Goal: Task Accomplishment & Management: Complete application form

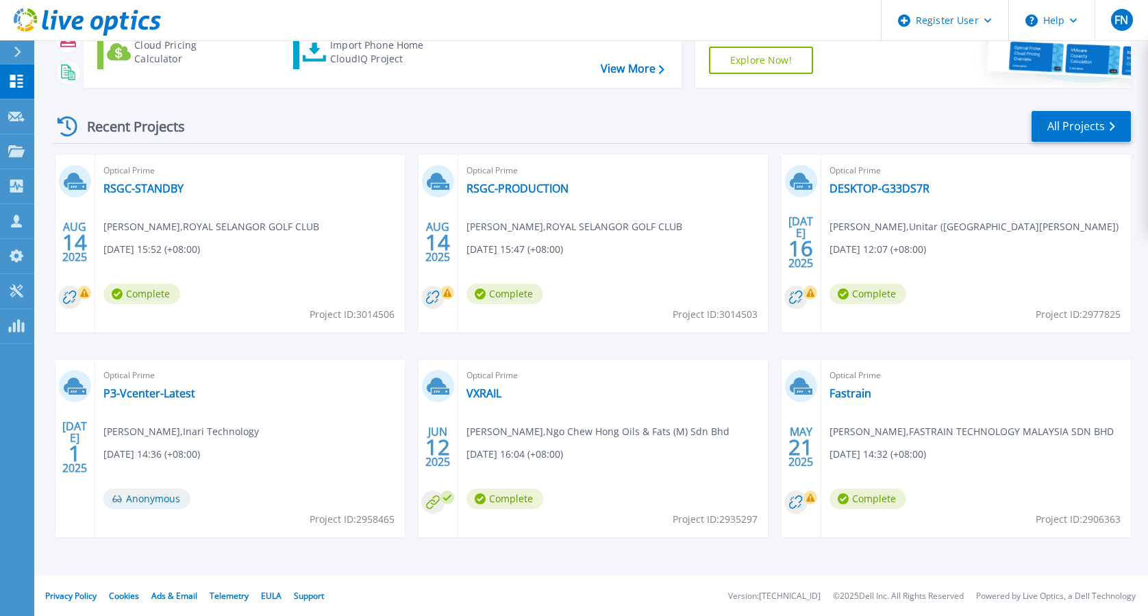
scroll to position [143, 0]
click at [21, 118] on icon at bounding box center [16, 117] width 16 height 10
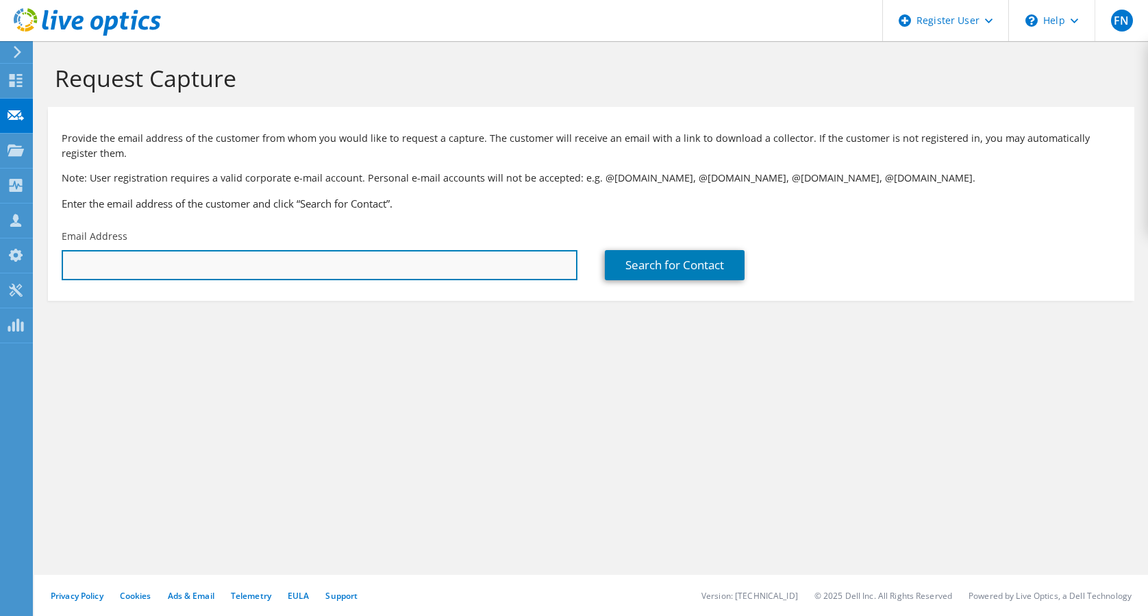
click at [299, 252] on input "text" at bounding box center [320, 265] width 516 height 30
paste input "Ahmad Syahmi Badrul Hisham (C);"
type input "A"
paste input "ahmadsyahmi.badrulhisham@petron.com.my"
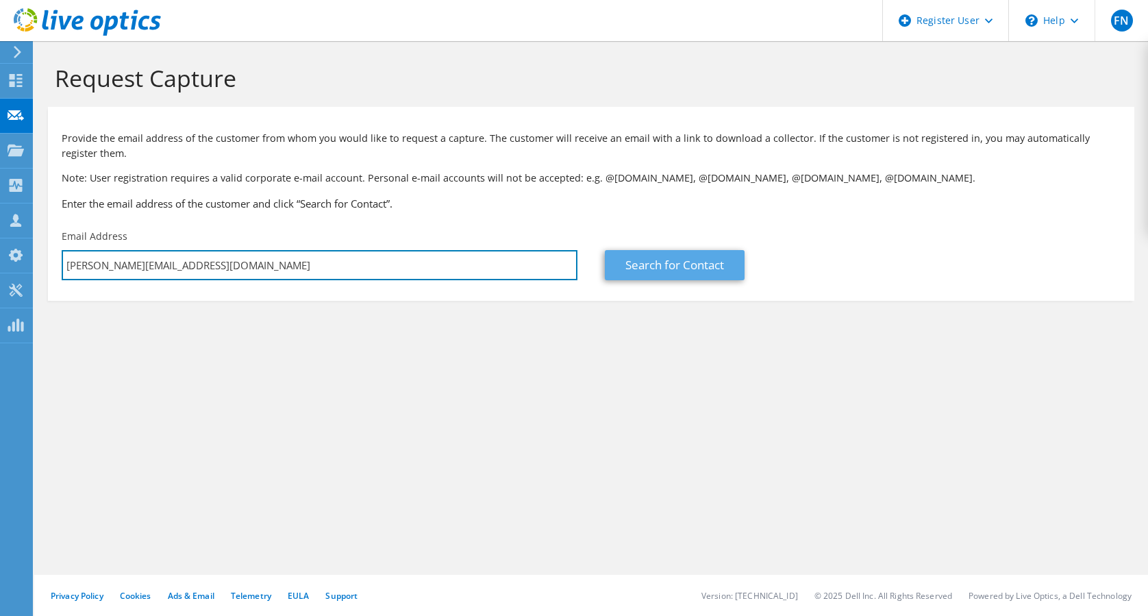
type input "ahmadsyahmi.badrulhisham@petron.com.my"
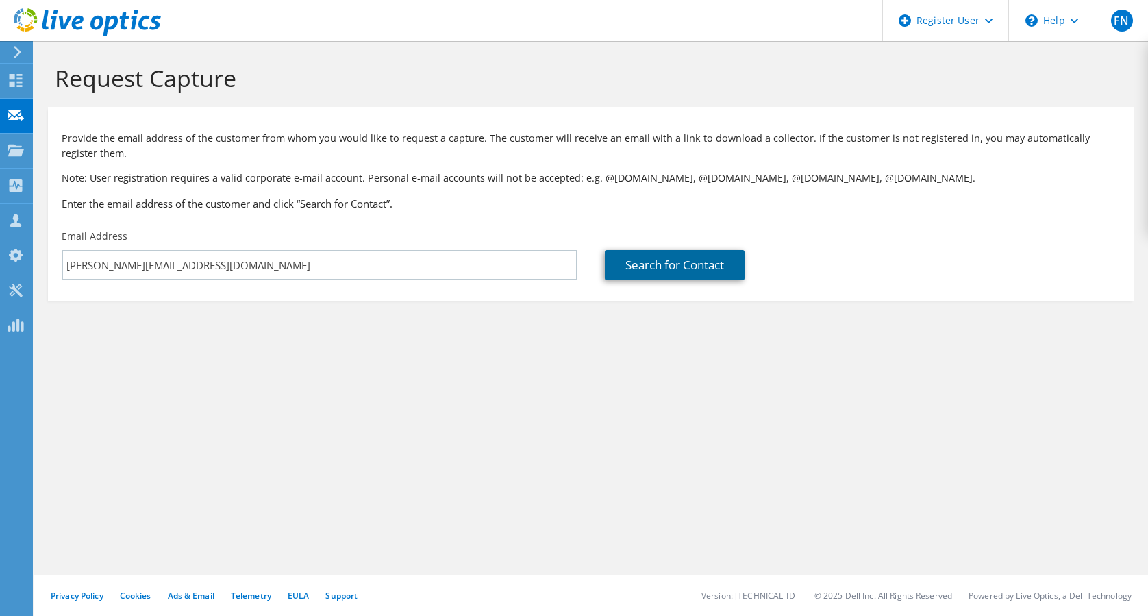
click at [666, 262] on link "Search for Contact" at bounding box center [675, 265] width 140 height 30
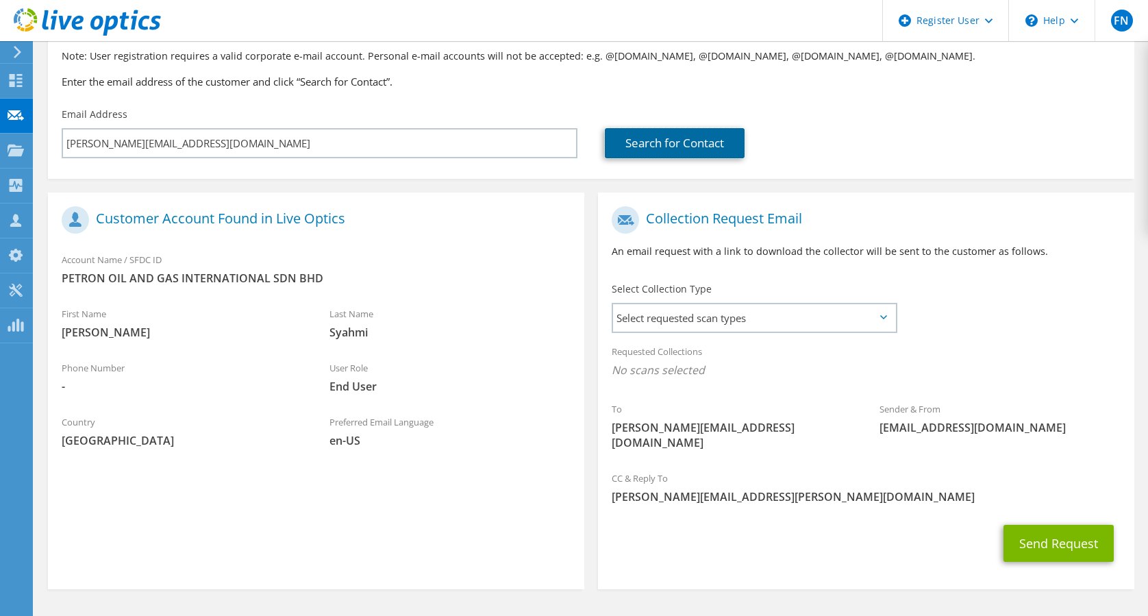
scroll to position [164, 0]
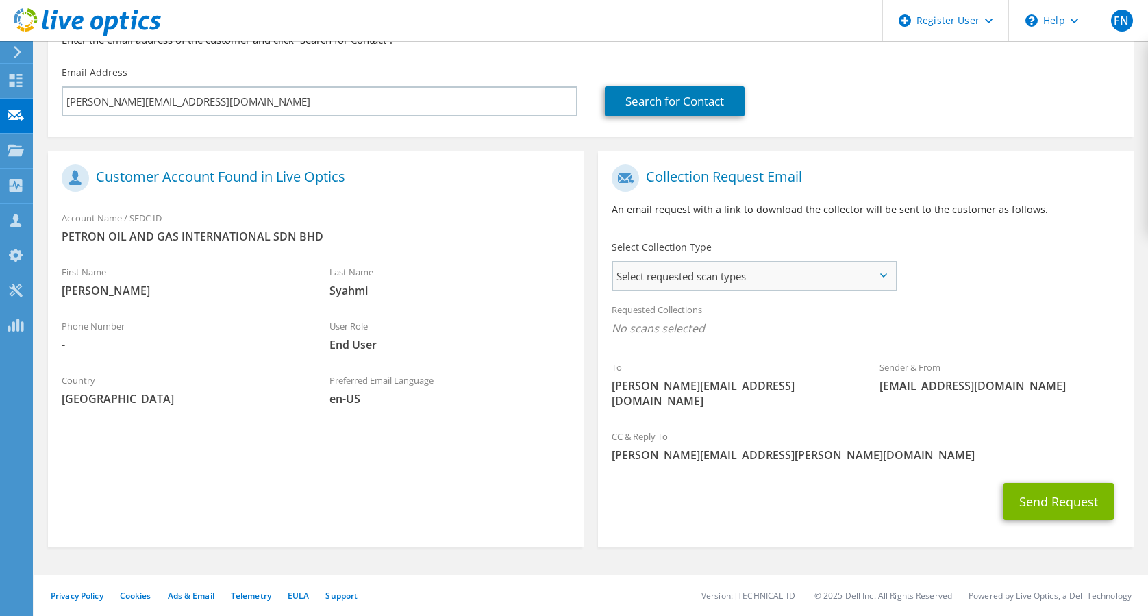
click at [876, 273] on span "Select requested scan types" at bounding box center [754, 275] width 283 height 27
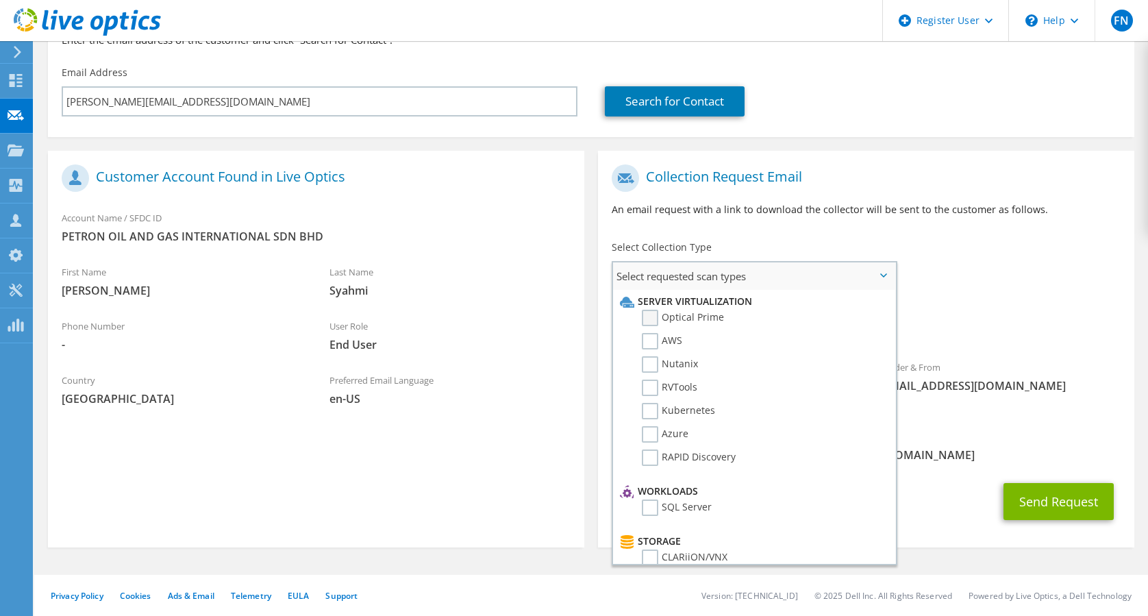
click at [647, 315] on label "Optical Prime" at bounding box center [683, 318] width 82 height 16
click at [0, 0] on input "Optical Prime" at bounding box center [0, 0] width 0 height 0
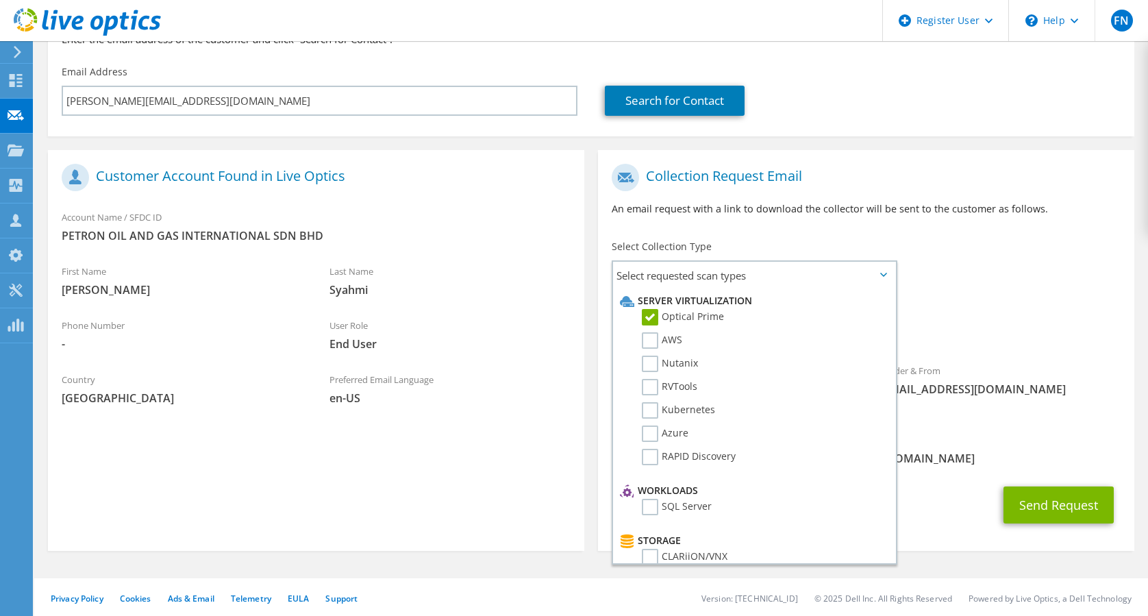
click at [994, 336] on span "Optical Prime" at bounding box center [865, 331] width 509 height 23
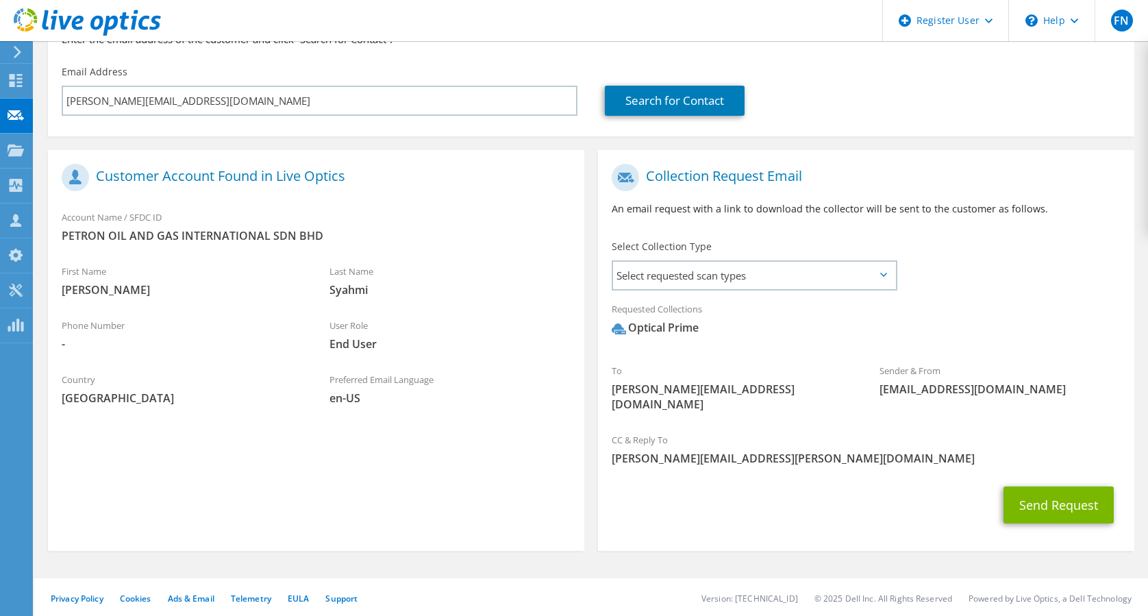
scroll to position [168, 0]
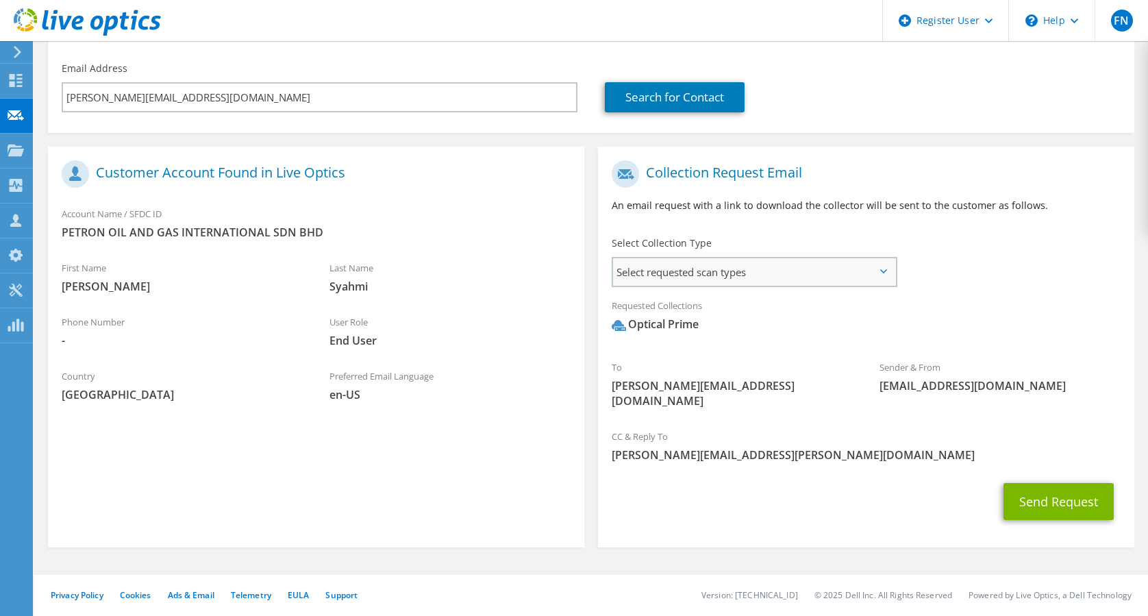
click at [890, 264] on span "Select requested scan types" at bounding box center [754, 271] width 283 height 27
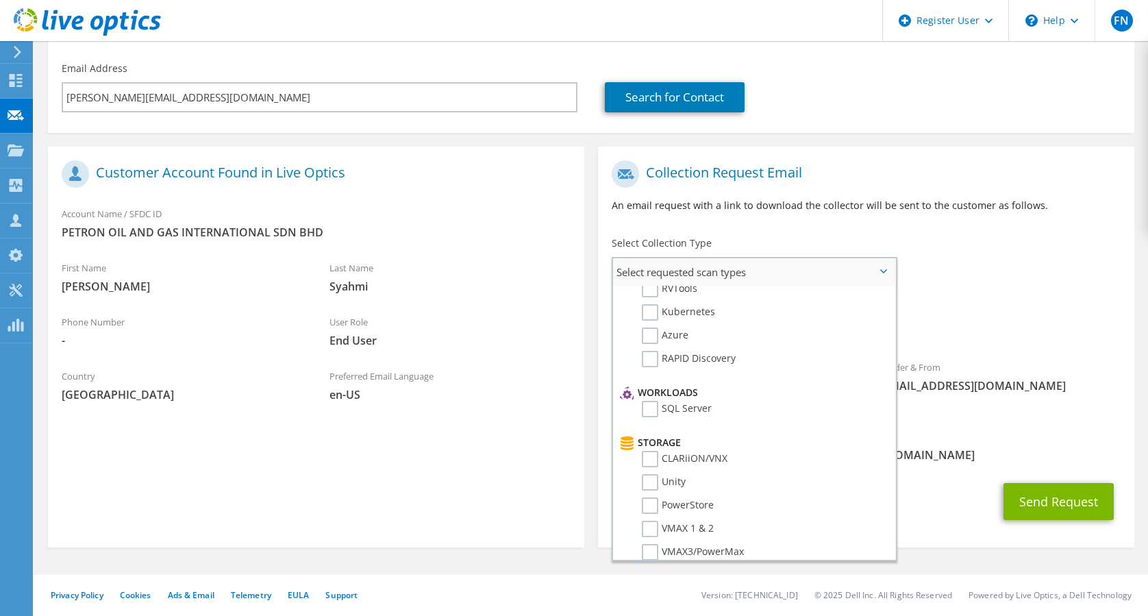
scroll to position [182, 0]
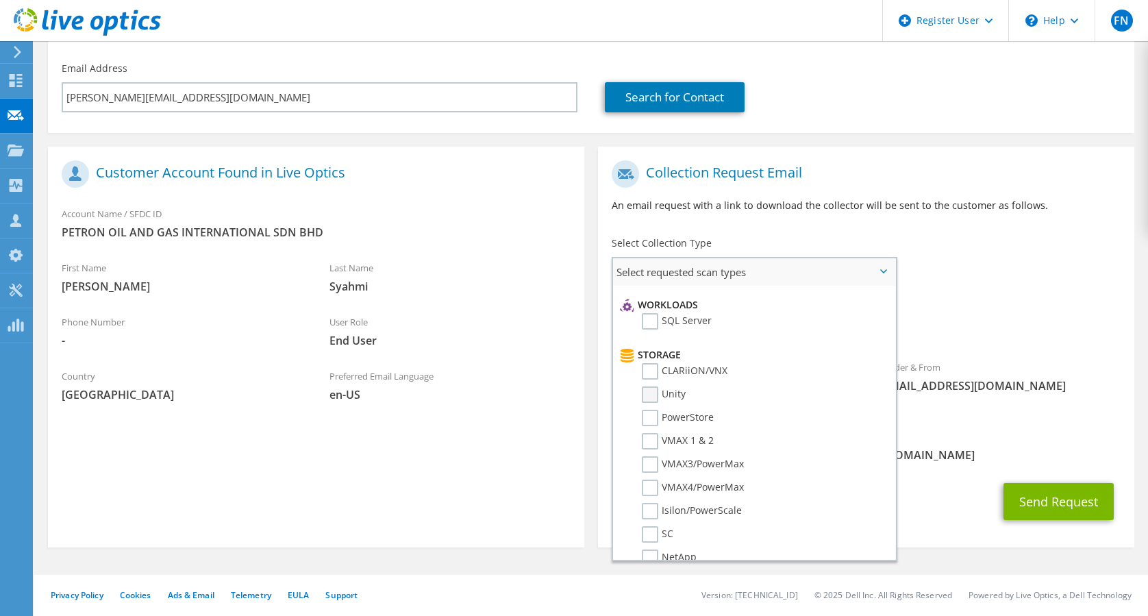
click at [649, 392] on label "Unity" at bounding box center [664, 394] width 44 height 16
click at [0, 0] on input "Unity" at bounding box center [0, 0] width 0 height 0
click at [966, 323] on span "Optical Prime Unity" at bounding box center [865, 327] width 509 height 23
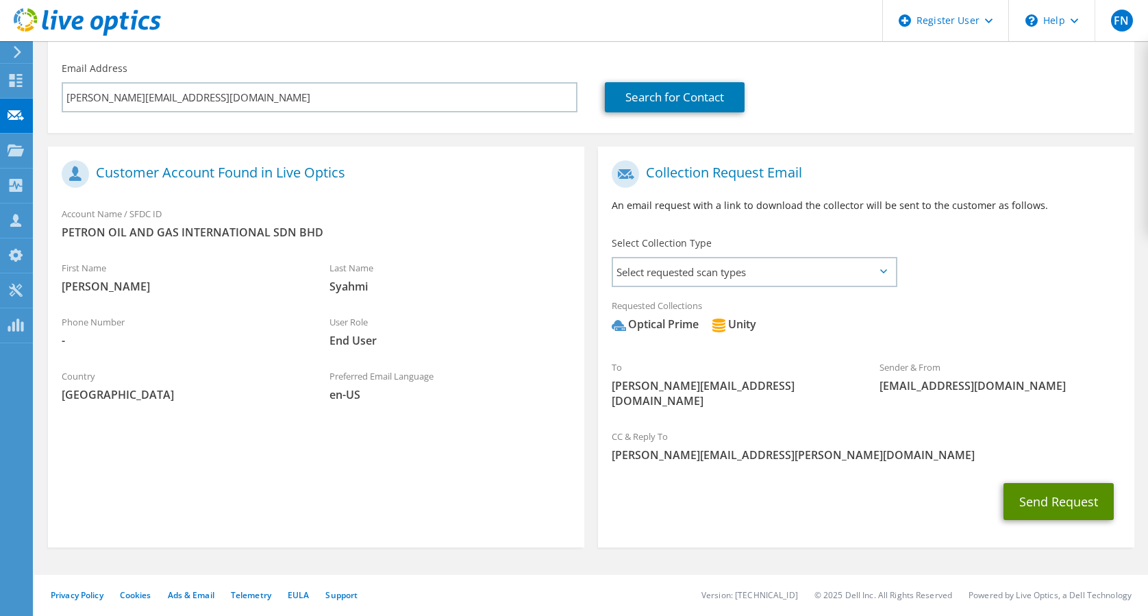
click at [1033, 500] on button "Send Request" at bounding box center [1058, 501] width 110 height 37
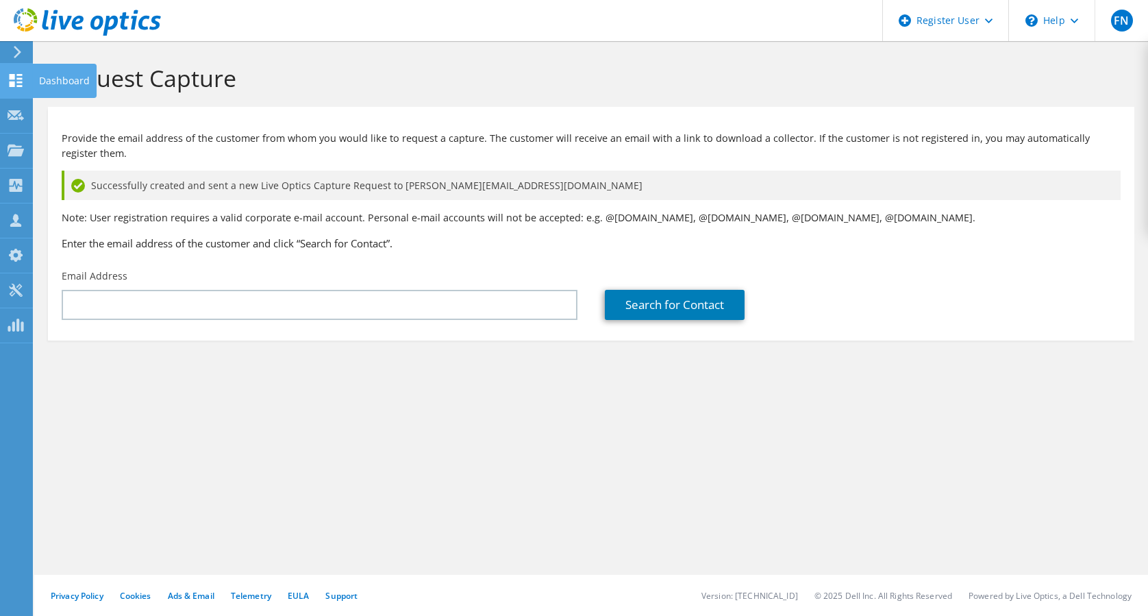
click at [10, 88] on div at bounding box center [16, 82] width 16 height 15
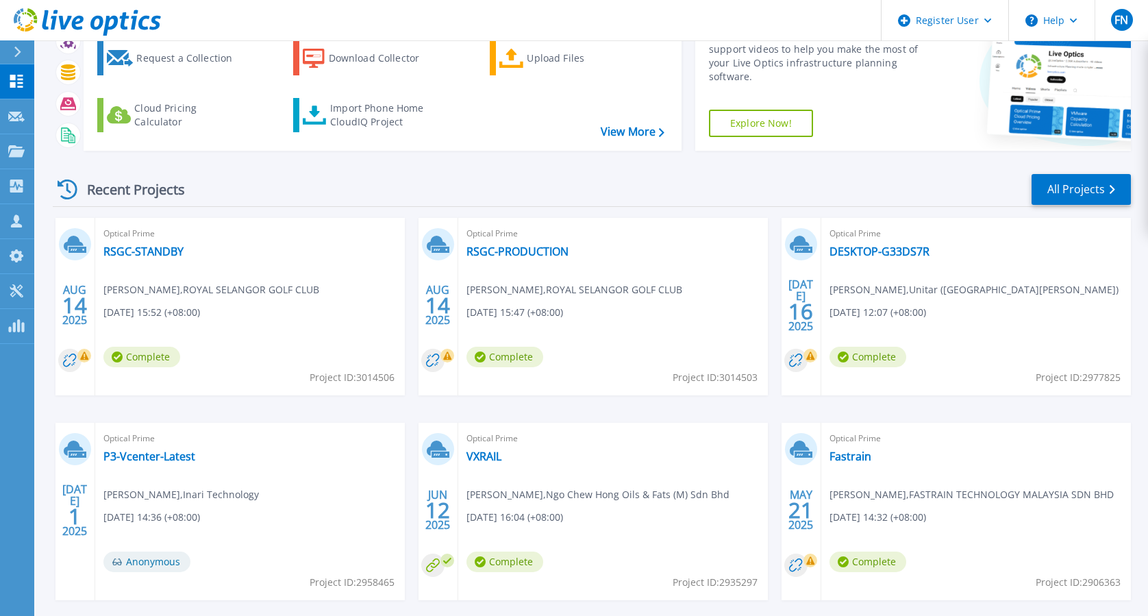
scroll to position [91, 0]
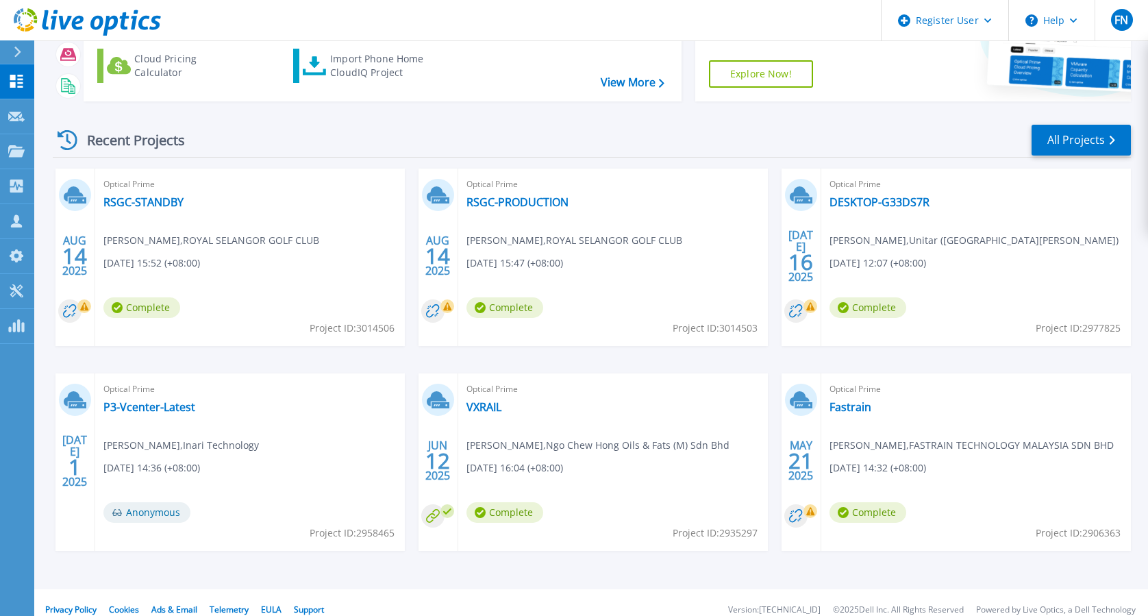
scroll to position [143, 0]
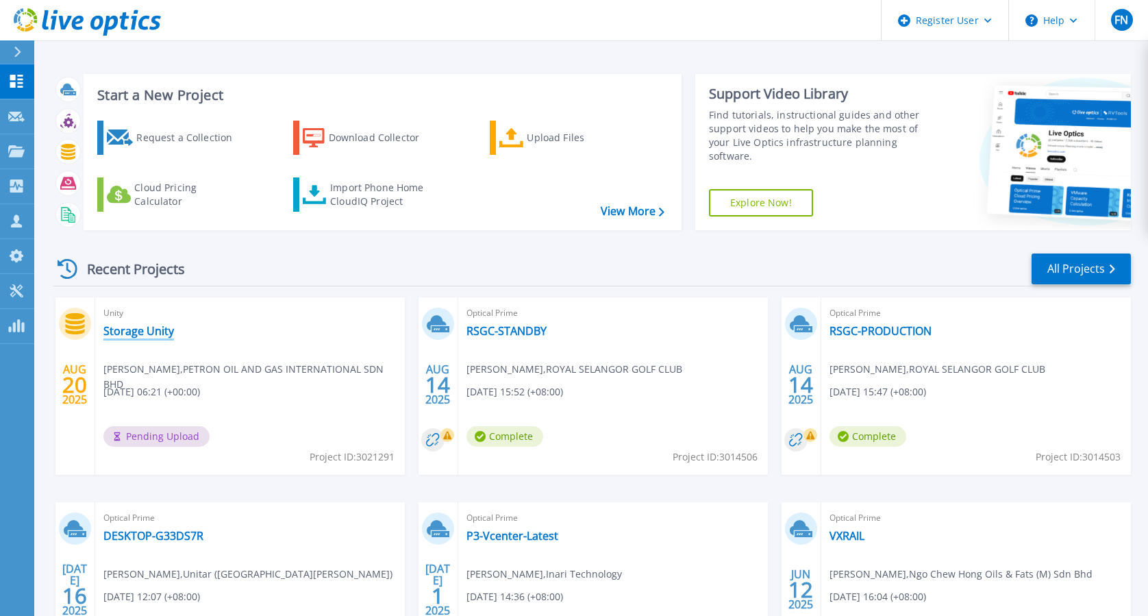
click at [155, 336] on link "Storage Unity" at bounding box center [138, 331] width 71 height 14
click at [137, 326] on link "Storage Unity" at bounding box center [138, 331] width 71 height 14
